Goal: Task Accomplishment & Management: Manage account settings

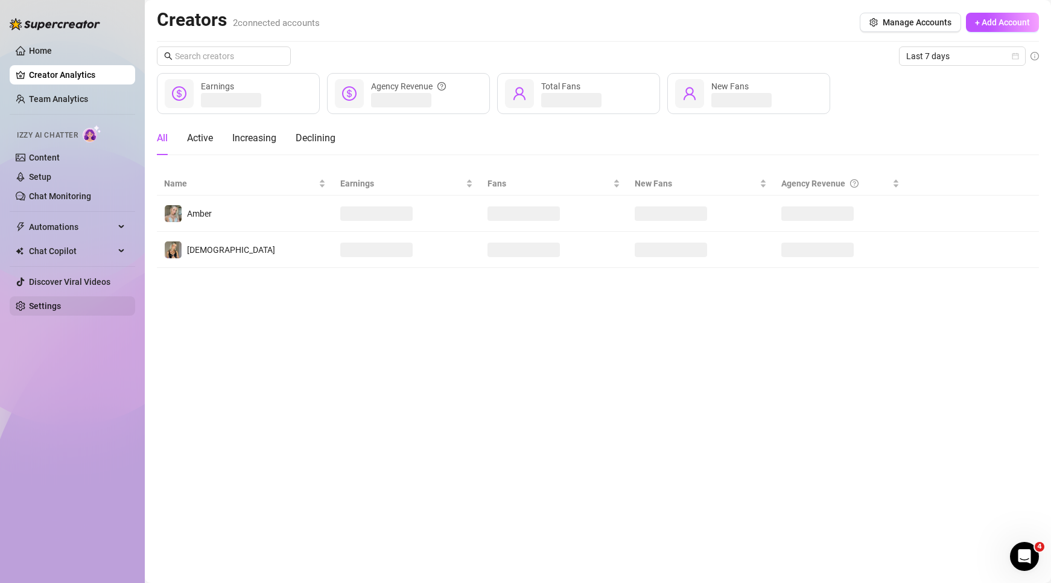
click at [58, 306] on link "Settings" at bounding box center [45, 306] width 32 height 10
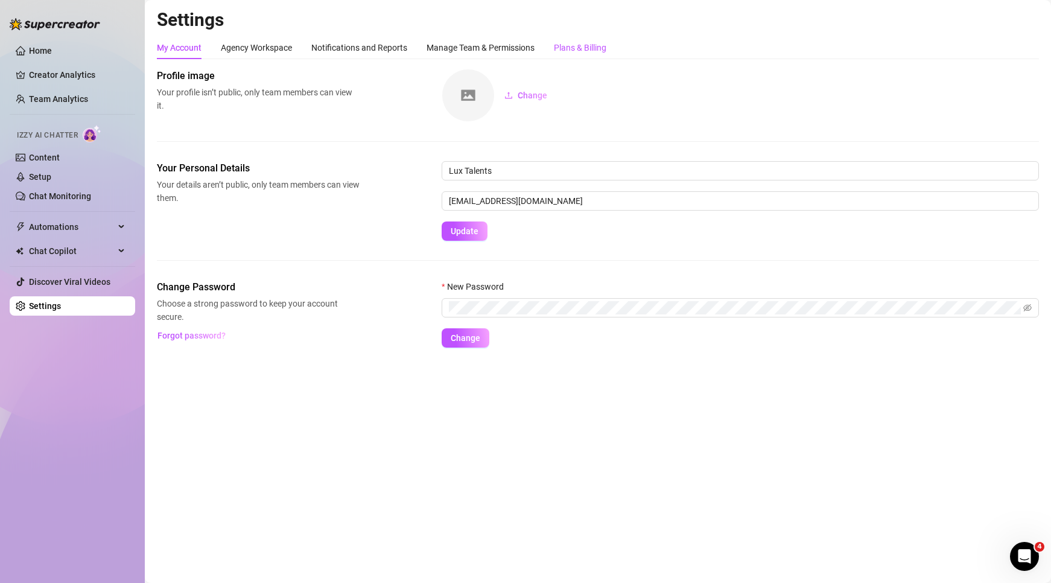
click at [573, 43] on div "Plans & Billing" at bounding box center [580, 47] width 53 height 13
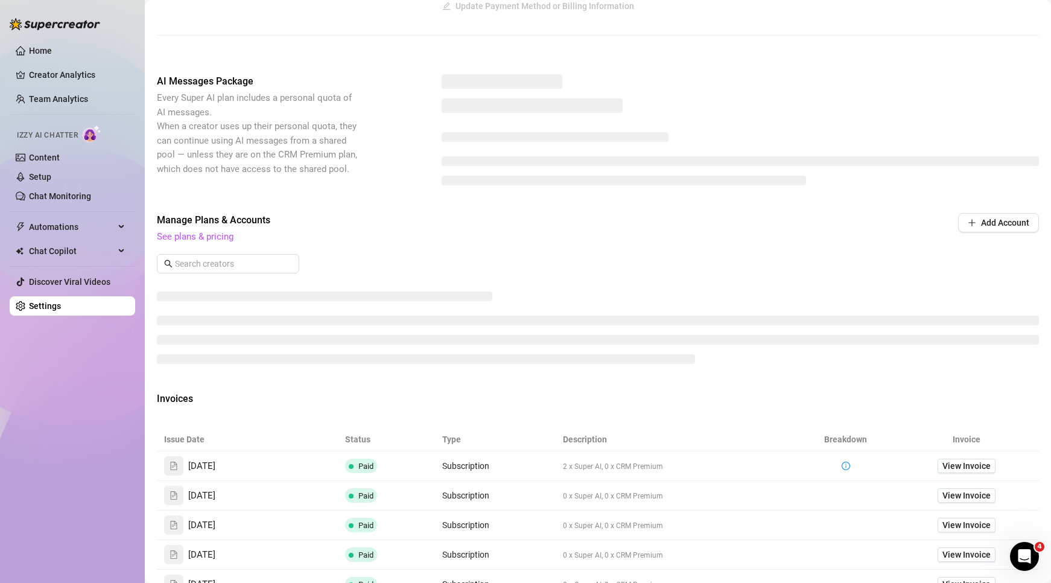
scroll to position [345, 0]
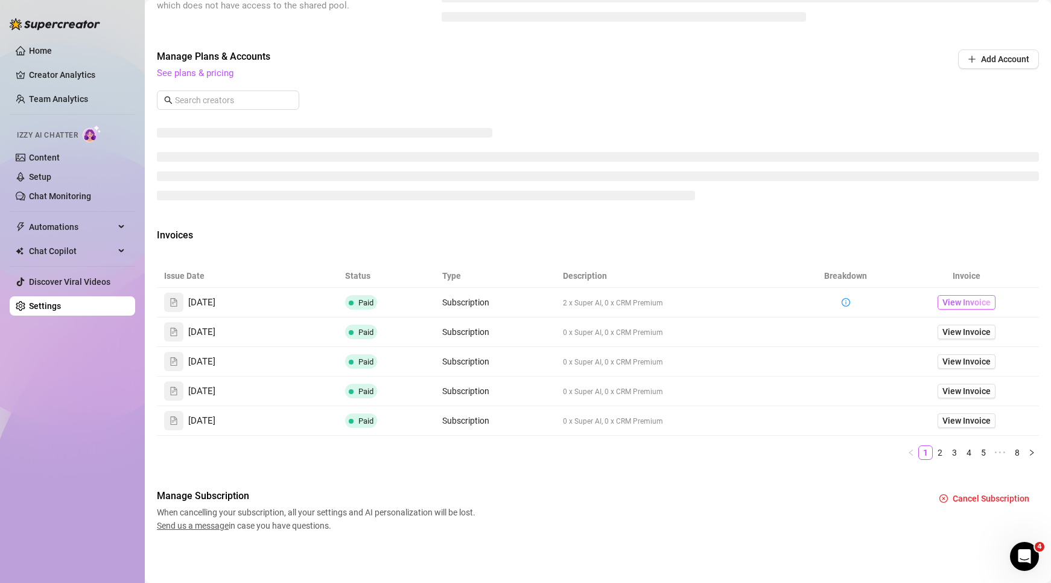
click at [971, 308] on span "View Invoice" at bounding box center [967, 302] width 48 height 13
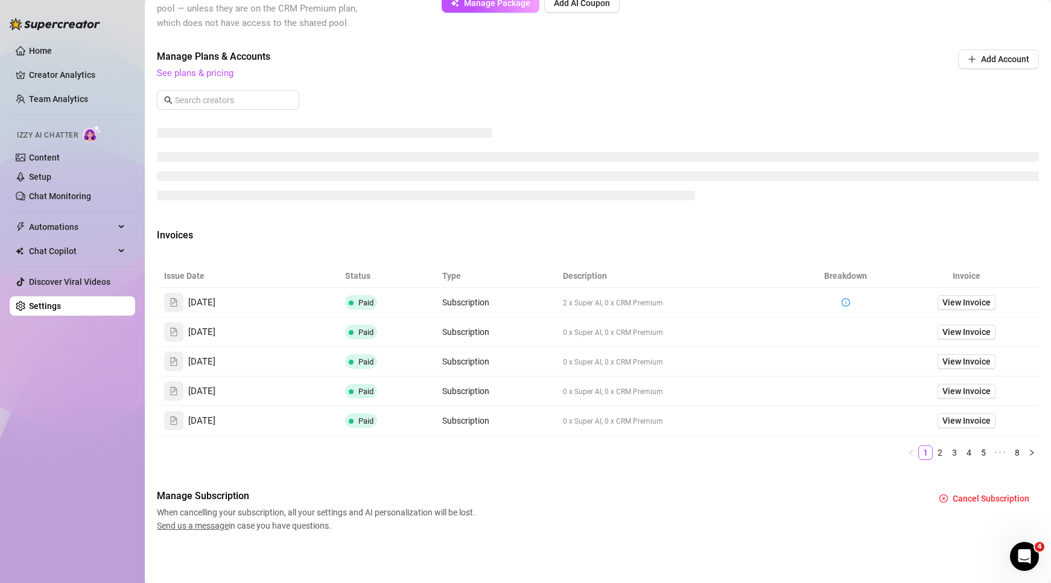
scroll to position [318, 0]
